Goal: Task Accomplishment & Management: Manage account settings

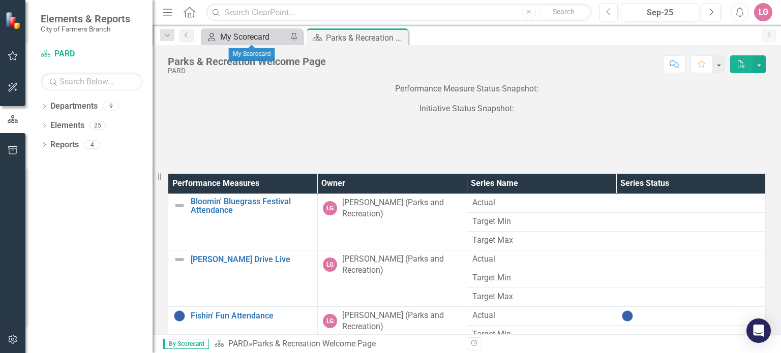
click at [253, 32] on div "My Scorecard" at bounding box center [253, 36] width 67 height 13
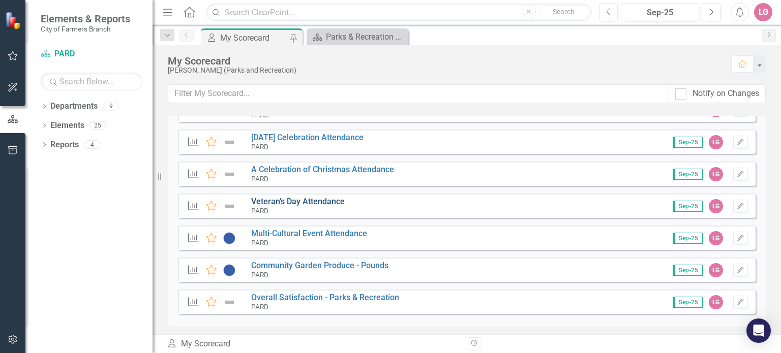
scroll to position [152, 0]
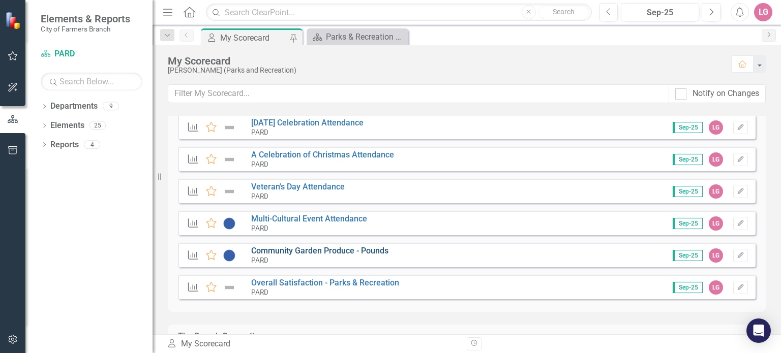
click at [316, 249] on link "Community Garden Produce - Pounds" at bounding box center [319, 251] width 137 height 10
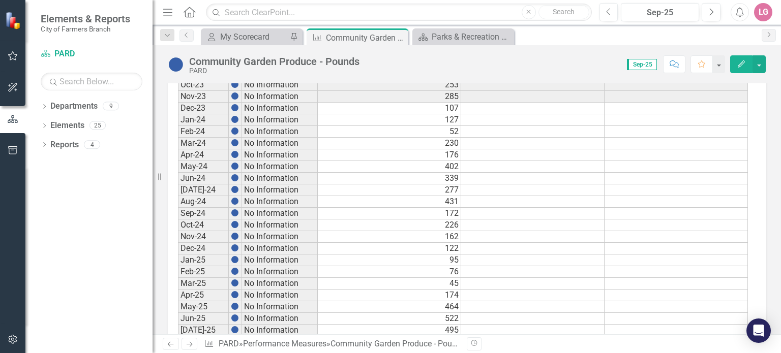
scroll to position [575, 0]
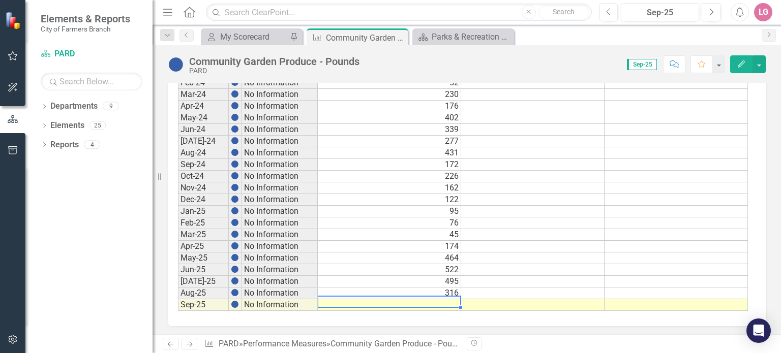
click at [379, 299] on td at bounding box center [389, 305] width 143 height 12
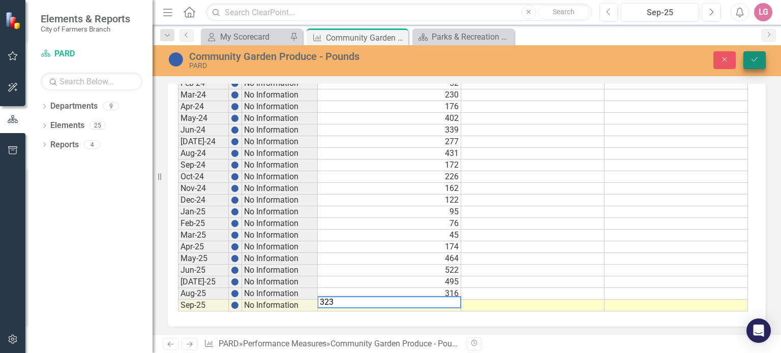
type textarea "323"
click at [752, 62] on icon "Save" at bounding box center [754, 59] width 9 height 7
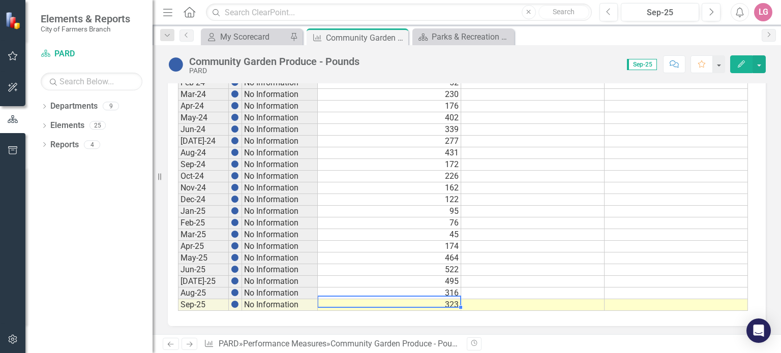
click at [394, 303] on td "323" at bounding box center [389, 305] width 143 height 12
click at [390, 265] on td "522" at bounding box center [389, 270] width 143 height 12
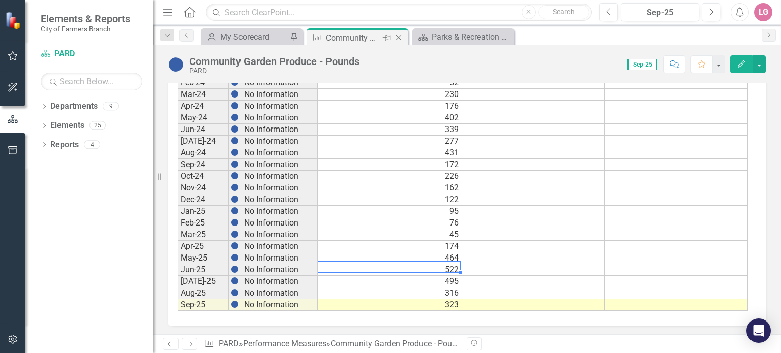
click at [399, 38] on icon at bounding box center [399, 38] width 6 height 6
